Goal: Task Accomplishment & Management: Manage account settings

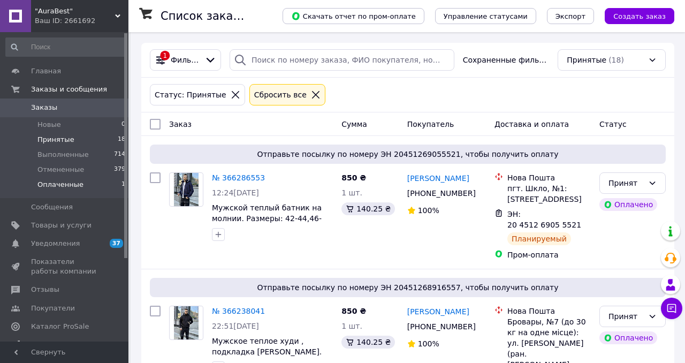
click at [56, 186] on span "Оплаченные" at bounding box center [60, 185] width 46 height 10
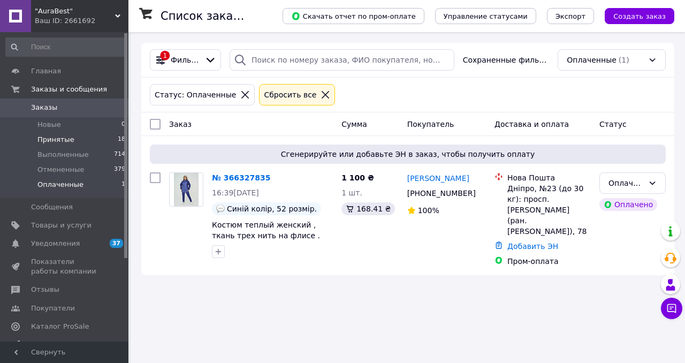
click at [55, 140] on span "Принятые" at bounding box center [55, 140] width 37 height 10
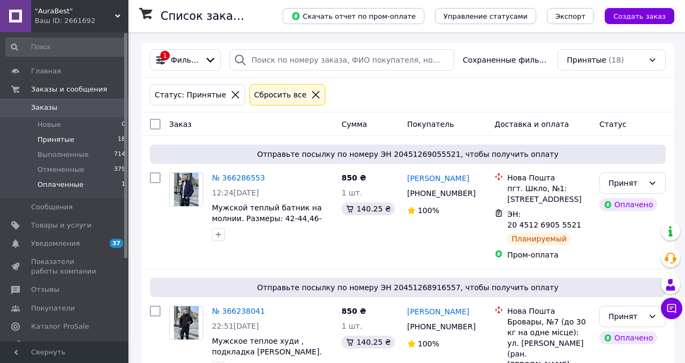
click at [43, 187] on span "Оплаченные" at bounding box center [60, 185] width 46 height 10
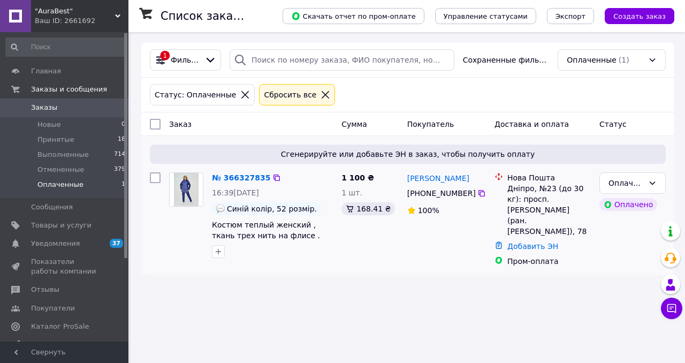
click at [191, 187] on img at bounding box center [186, 189] width 25 height 33
